Goal: Check status: Check status

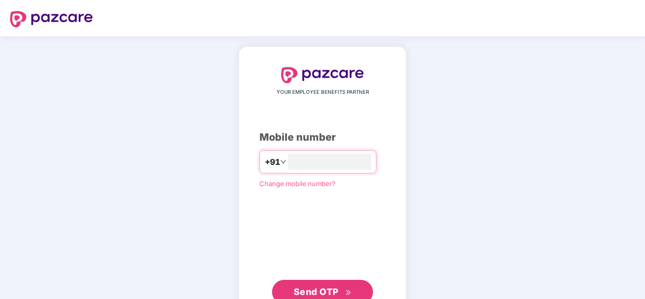
scroll to position [34, 0]
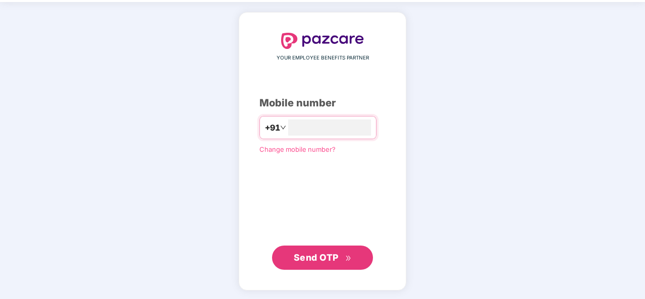
type input "**********"
click at [315, 254] on span "Send OTP" at bounding box center [316, 257] width 45 height 11
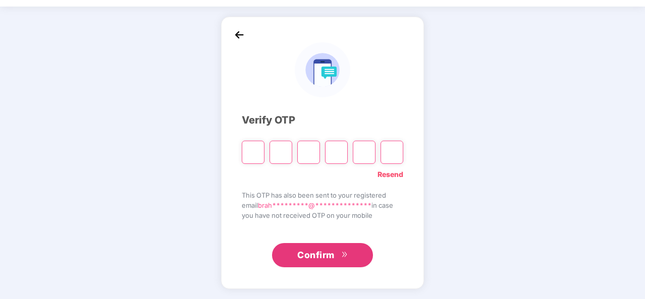
scroll to position [29, 0]
type input "*"
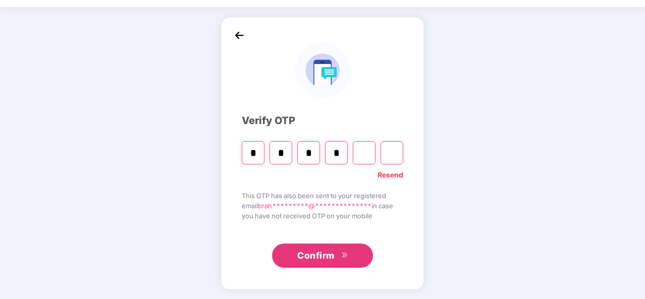
type input "*"
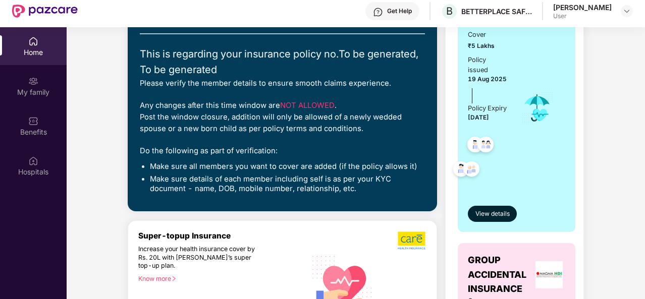
scroll to position [148, 0]
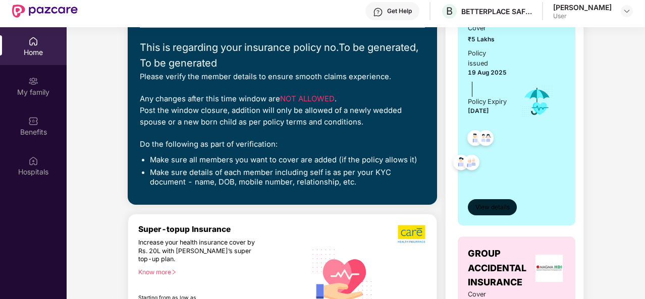
click at [497, 213] on span "View details" at bounding box center [493, 208] width 34 height 10
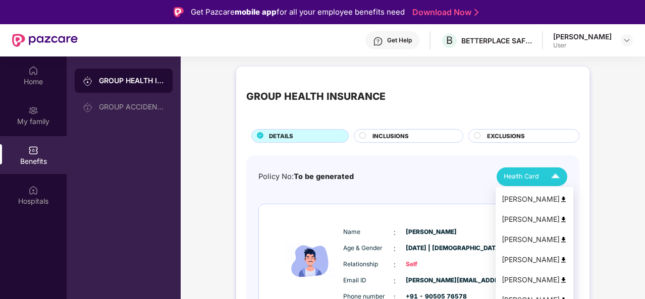
click at [538, 176] on span "Health Card" at bounding box center [521, 177] width 35 height 10
drag, startPoint x: 538, startPoint y: 176, endPoint x: 540, endPoint y: 200, distance: 24.4
click at [540, 200] on body "Get Pazcare mobile app for all your employee benefits need Download Now Get Hel…" at bounding box center [322, 149] width 645 height 299
click at [540, 200] on div "[PERSON_NAME]" at bounding box center [535, 199] width 66 height 11
click at [555, 175] on img at bounding box center [556, 177] width 18 height 18
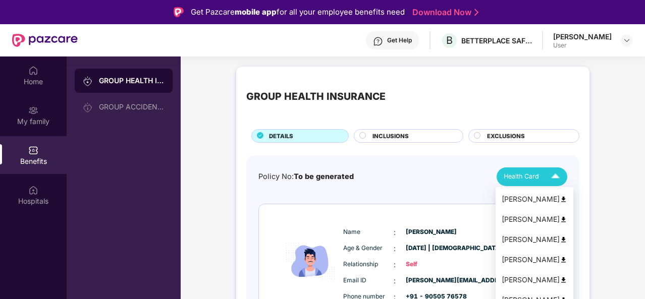
click at [560, 223] on img at bounding box center [564, 220] width 8 height 8
click at [555, 172] on img at bounding box center [556, 177] width 18 height 18
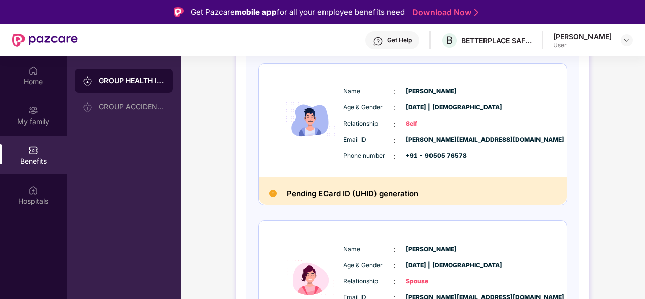
scroll to position [74, 0]
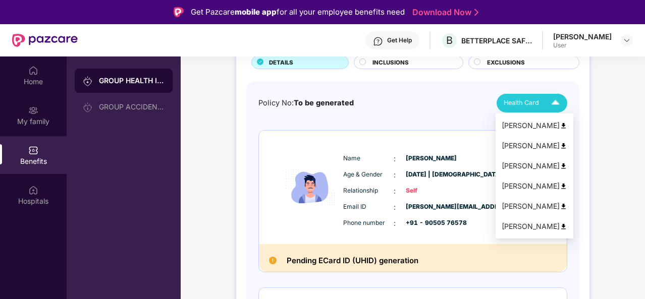
click at [552, 105] on img at bounding box center [556, 103] width 18 height 18
click at [561, 166] on li "[PERSON_NAME]" at bounding box center [535, 166] width 78 height 20
click at [551, 102] on img at bounding box center [556, 103] width 18 height 18
click at [560, 185] on img at bounding box center [564, 187] width 8 height 8
click at [560, 205] on img at bounding box center [564, 207] width 8 height 8
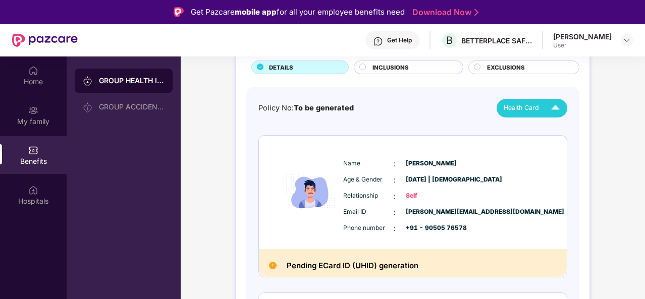
scroll to position [64, 0]
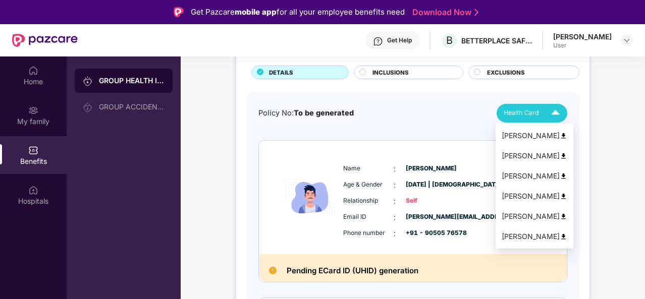
click at [554, 112] on img at bounding box center [556, 114] width 18 height 18
click at [560, 238] on img at bounding box center [564, 237] width 8 height 8
